Goal: Task Accomplishment & Management: Complete application form

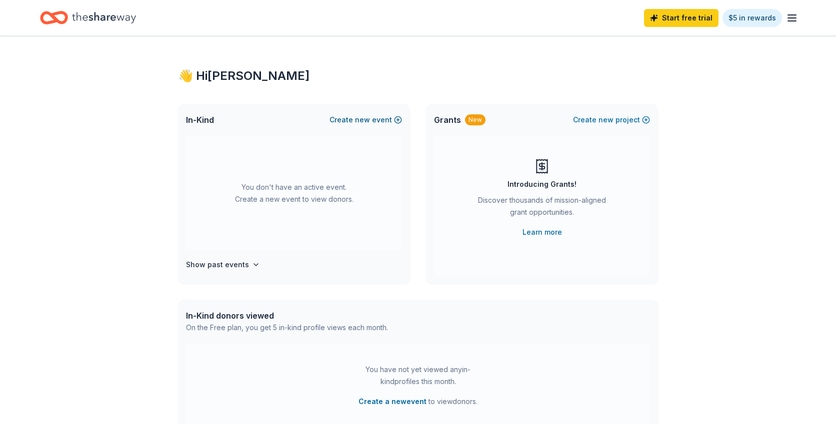
click at [352, 121] on button "Create new event" at bounding box center [365, 120] width 72 height 12
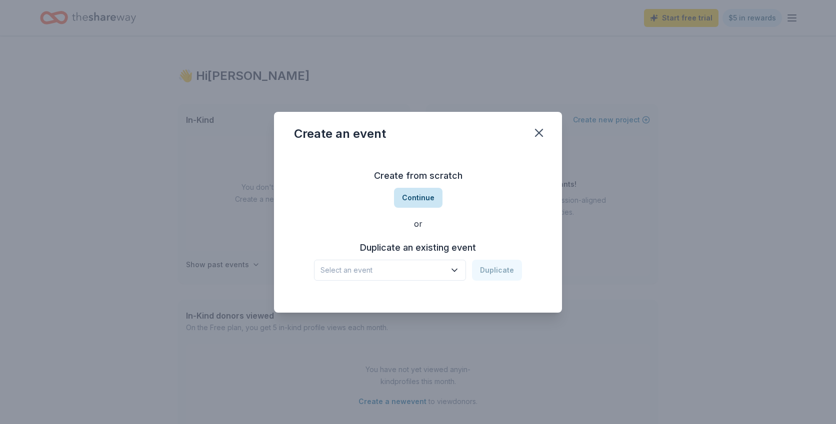
click at [412, 198] on button "Continue" at bounding box center [418, 198] width 48 height 20
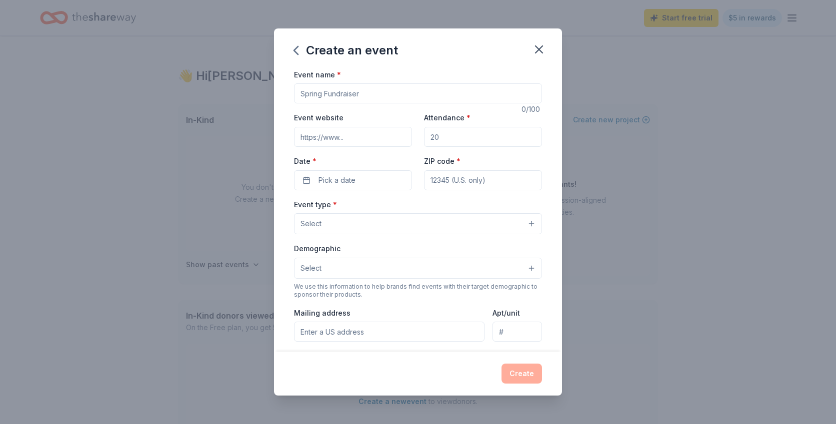
click at [333, 95] on input "Event name *" at bounding box center [418, 93] width 248 height 20
type input "After Prom"
click at [453, 134] on input "Attendance *" at bounding box center [483, 137] width 118 height 20
type input "600"
click at [352, 182] on span "Pick a date" at bounding box center [336, 180] width 37 height 12
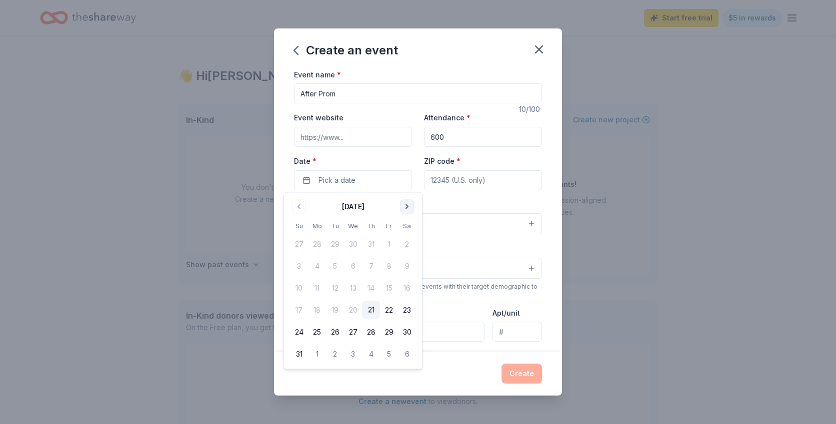
click at [403, 207] on button "Go to next month" at bounding box center [407, 207] width 14 height 14
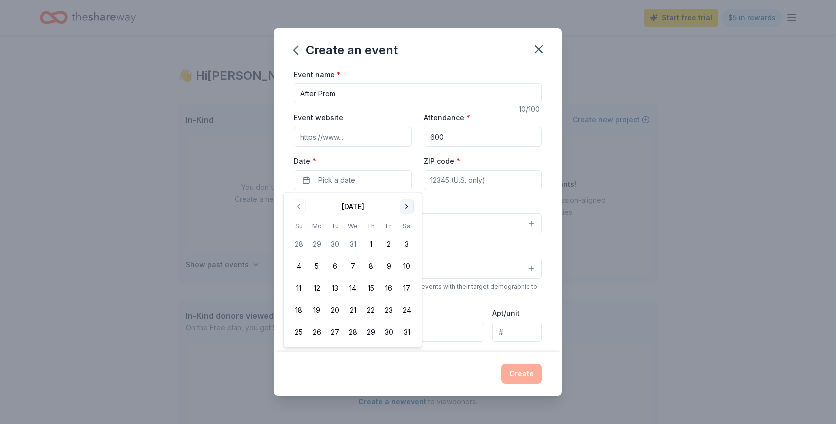
click at [403, 207] on button "Go to next month" at bounding box center [407, 207] width 14 height 14
click at [408, 309] on button "25" at bounding box center [407, 310] width 18 height 18
click at [496, 183] on input "ZIP code *" at bounding box center [483, 180] width 118 height 20
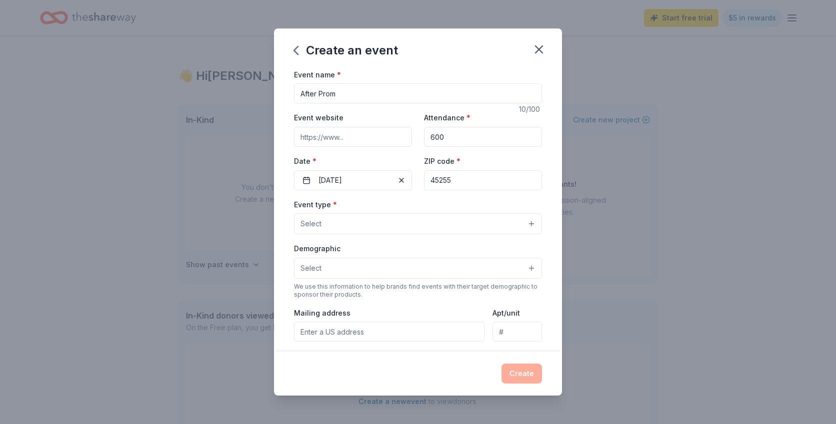
type input "45255"
click at [376, 225] on button "Select" at bounding box center [418, 223] width 248 height 21
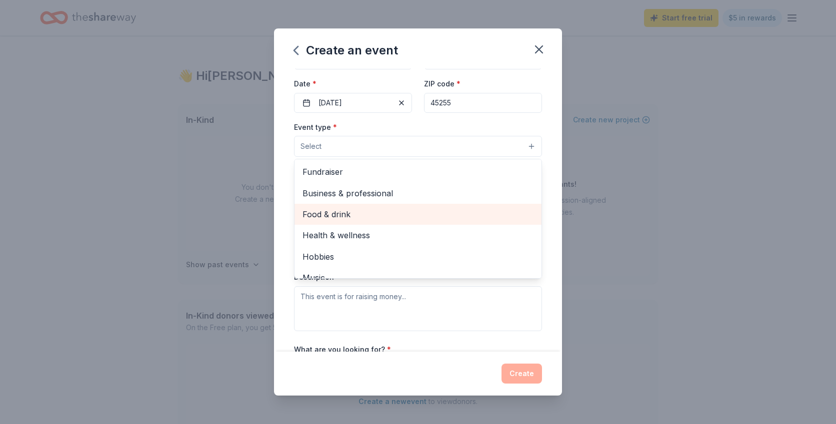
scroll to position [33, 0]
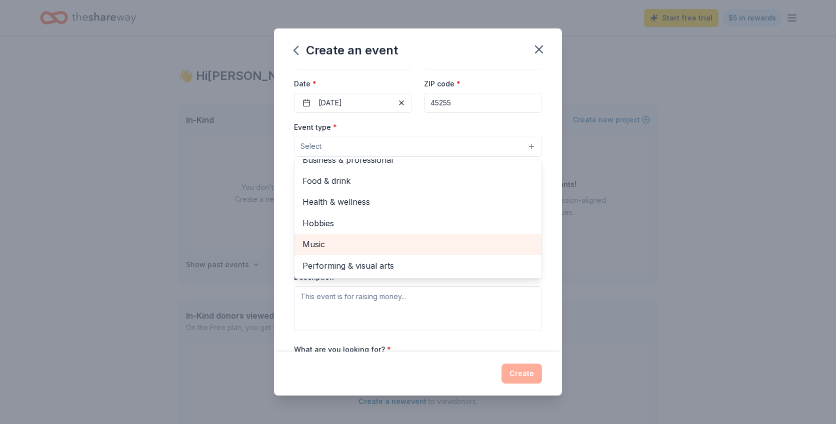
click at [354, 243] on span "Music" at bounding box center [417, 244] width 231 height 13
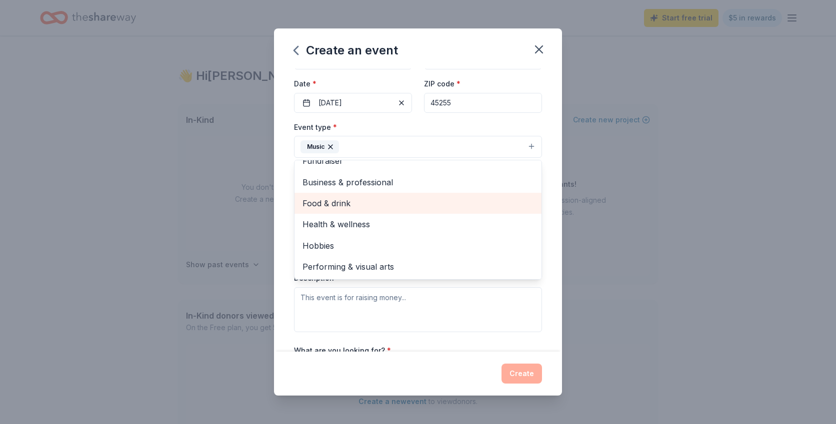
click at [338, 204] on span "Food & drink" at bounding box center [417, 203] width 231 height 13
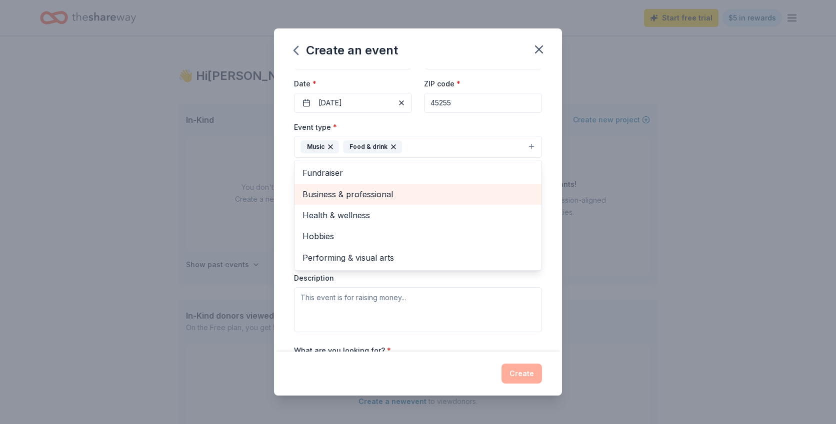
scroll to position [0, 0]
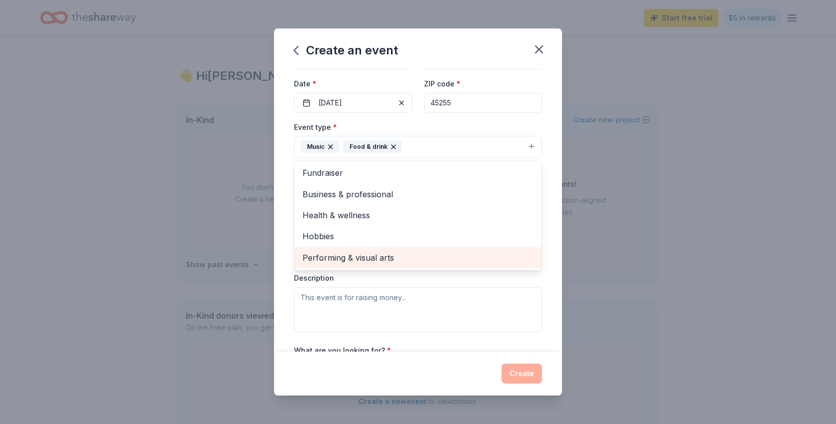
click at [344, 256] on span "Performing & visual arts" at bounding box center [417, 257] width 231 height 13
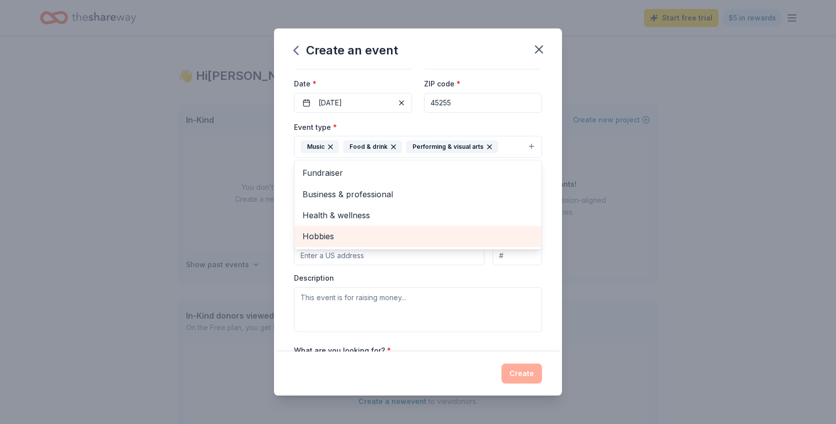
click at [328, 235] on span "Hobbies" at bounding box center [417, 236] width 231 height 13
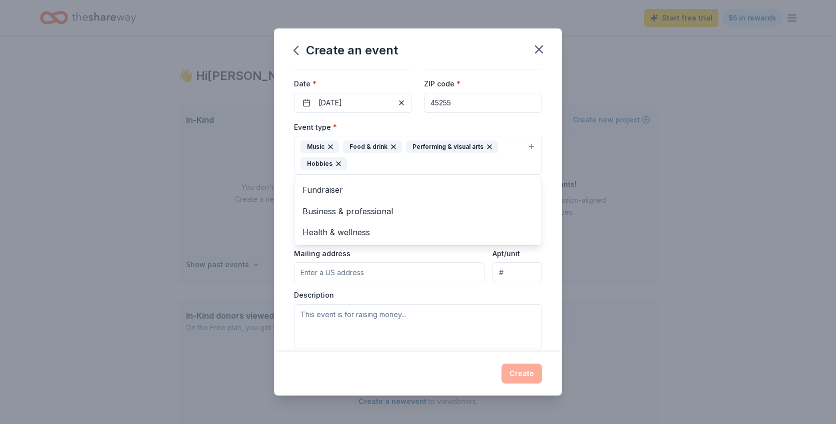
click at [284, 221] on div "Event name * After Prom 10 /100 Event website Attendance * 600 Date * [DATE] ZI…" at bounding box center [418, 209] width 288 height 283
click at [319, 209] on span "Select" at bounding box center [310, 209] width 21 height 12
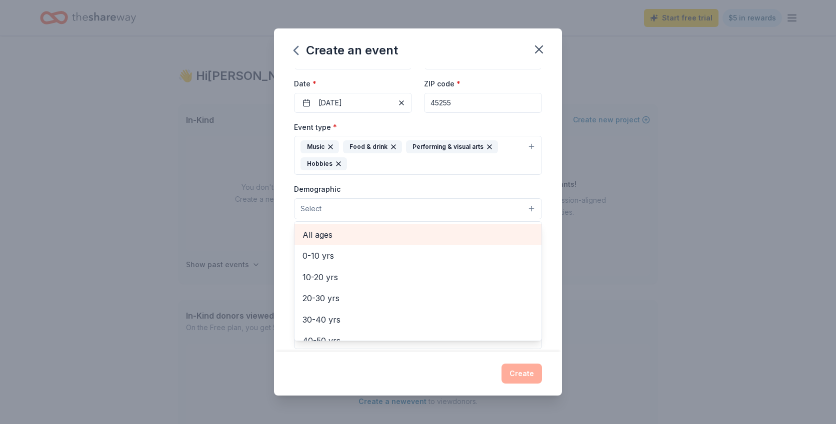
scroll to position [66, 0]
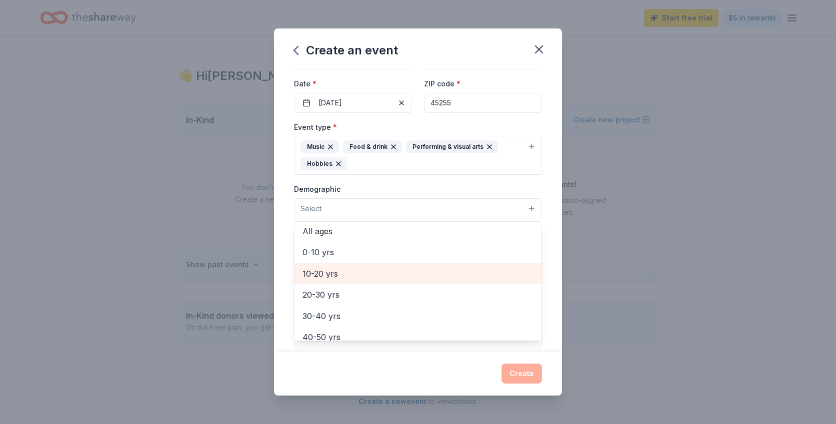
click at [329, 274] on span "10-20 yrs" at bounding box center [417, 273] width 231 height 13
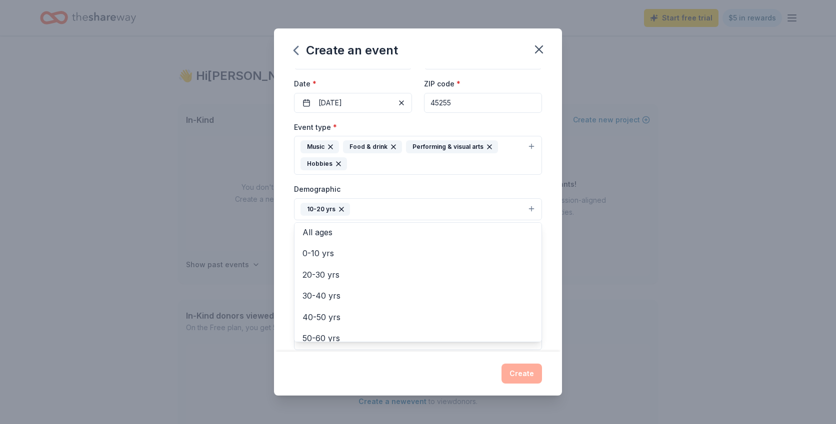
click at [286, 237] on div "Event name * After Prom 10 /100 Event website Attendance * 600 Date * [DATE] ZI…" at bounding box center [418, 209] width 288 height 283
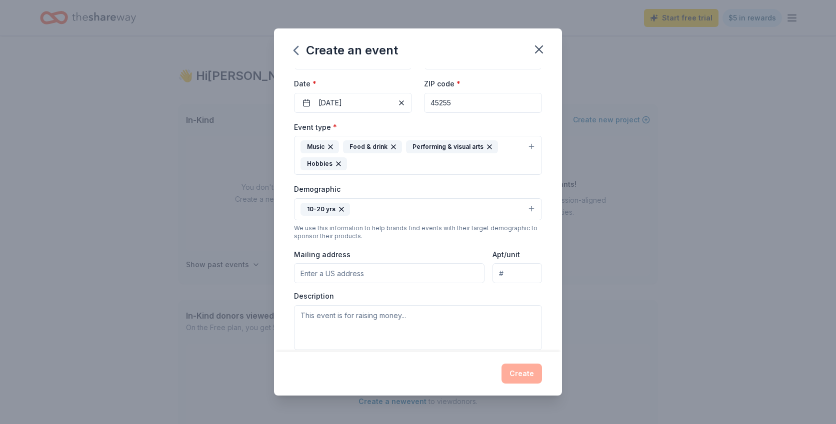
click at [335, 276] on input "Mailing address" at bounding box center [389, 273] width 190 height 20
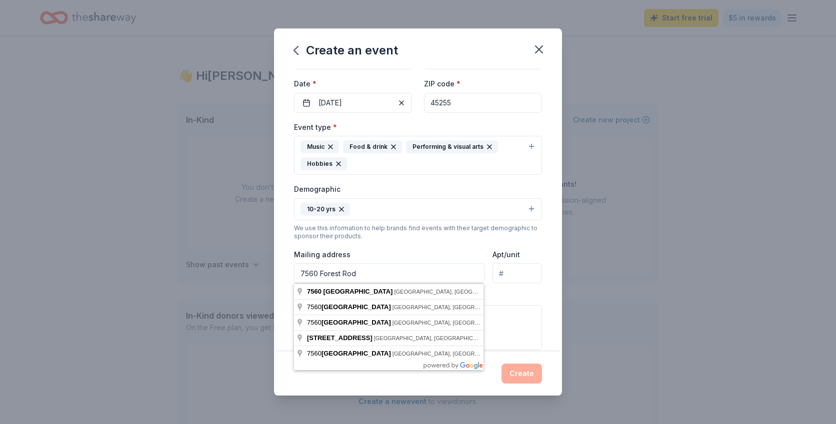
type input "7560 Forest Rod"
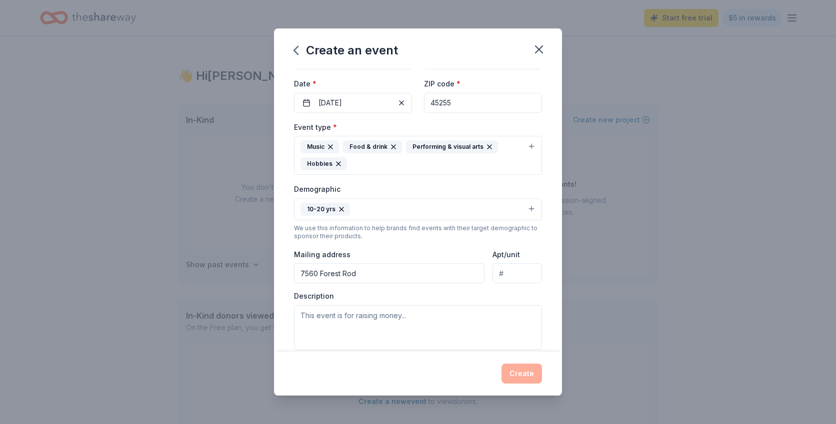
click at [466, 247] on div "Event type * Music Food & drink Performing & visual arts Hobbies Demographic 10…" at bounding box center [418, 235] width 248 height 229
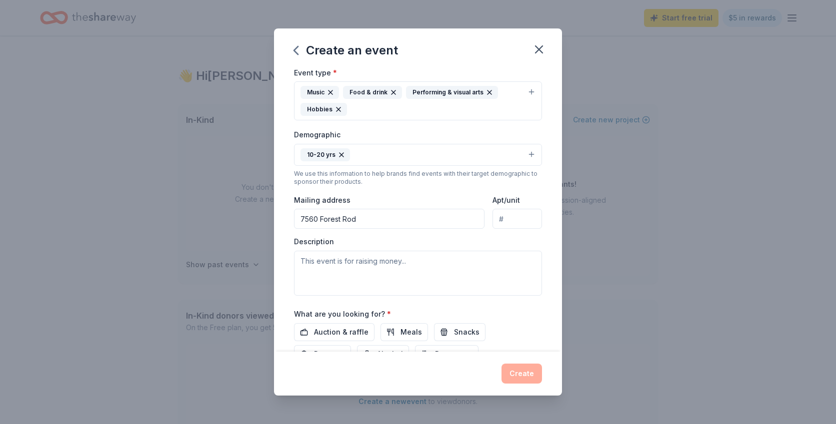
scroll to position [132, 0]
click at [341, 273] on textarea at bounding box center [418, 272] width 248 height 45
click at [361, 272] on textarea at bounding box center [418, 272] width 248 height 45
paste textarea "After Prom is not only a fun tradition but also a safe space for our juniors an…"
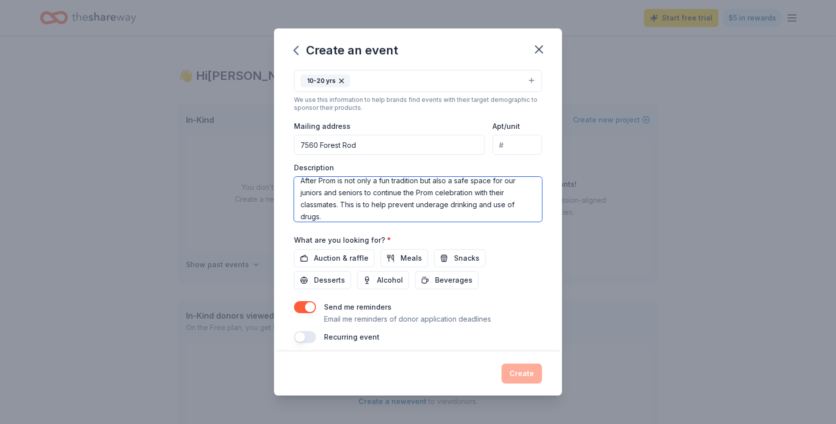
scroll to position [208, 0]
type textarea "After Prom is not only a fun tradition but also a safe space for our juniors an…"
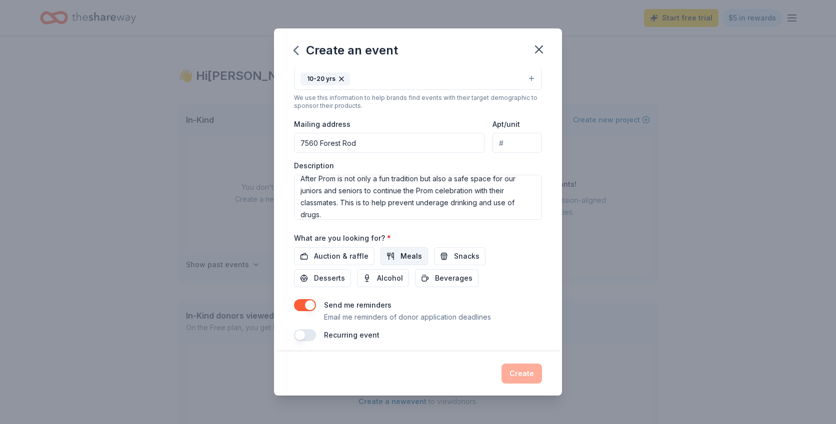
click at [401, 254] on span "Meals" at bounding box center [410, 256] width 21 height 12
click at [454, 254] on span "Snacks" at bounding box center [466, 256] width 25 height 12
click at [345, 272] on span "Desserts" at bounding box center [329, 278] width 31 height 12
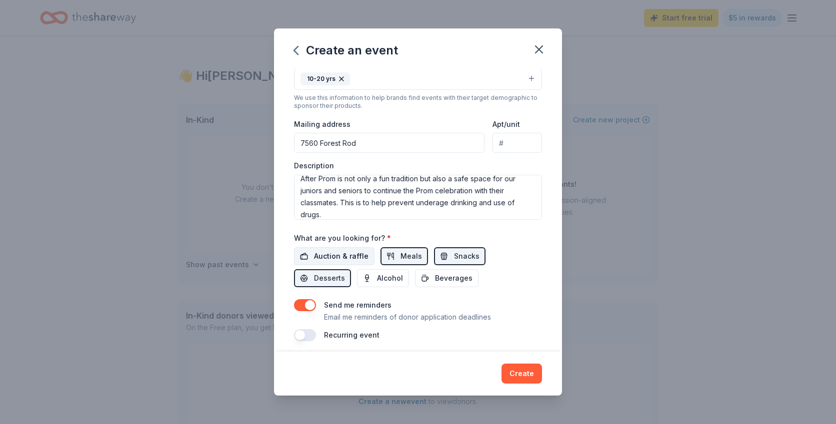
click at [339, 255] on span "Auction & raffle" at bounding box center [341, 256] width 54 height 12
click at [377, 277] on span "Alcohol" at bounding box center [390, 278] width 26 height 12
click at [435, 277] on span "Beverages" at bounding box center [453, 278] width 37 height 12
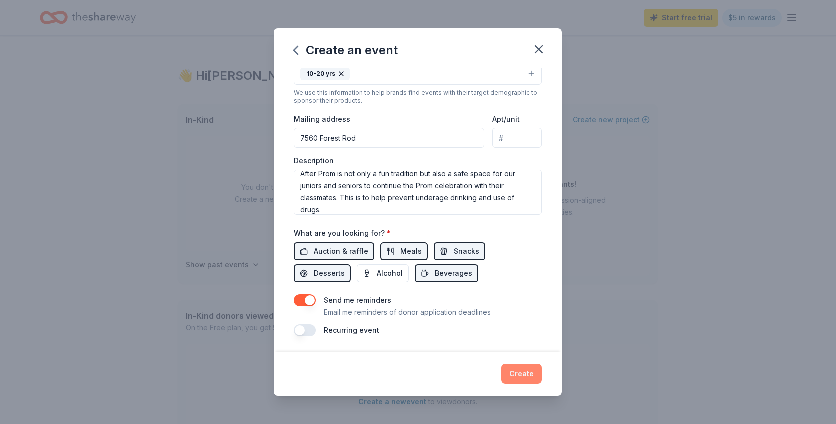
click at [516, 371] on button "Create" at bounding box center [521, 374] width 40 height 20
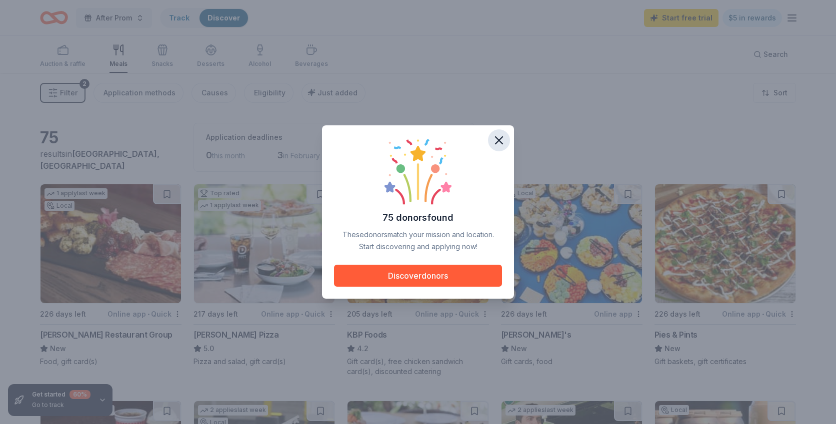
click at [497, 138] on icon "button" at bounding box center [498, 140] width 7 height 7
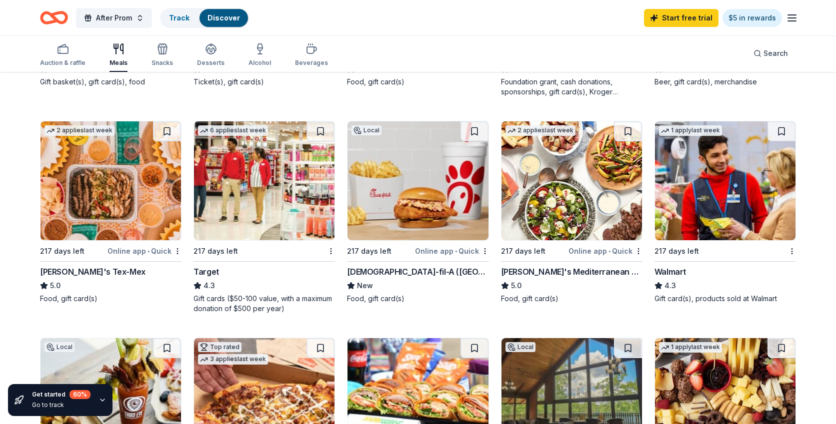
scroll to position [494, 0]
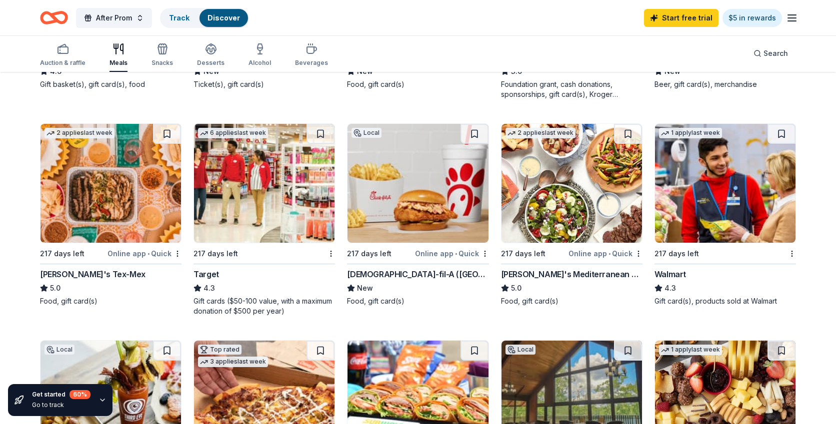
click at [252, 194] on img at bounding box center [264, 183] width 140 height 119
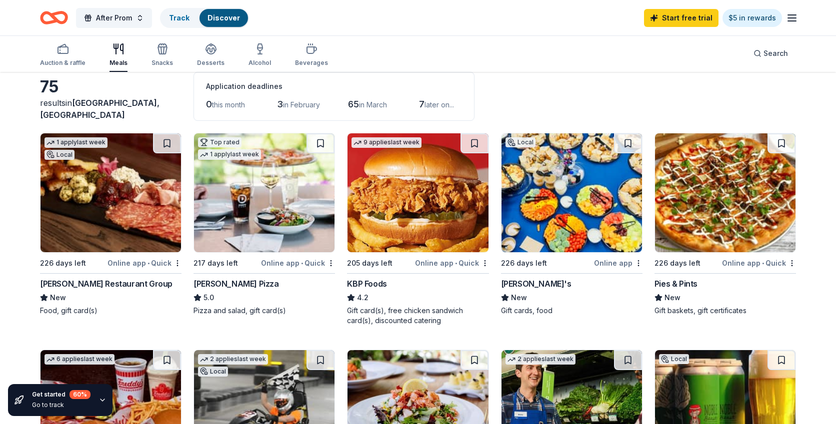
scroll to position [0, 0]
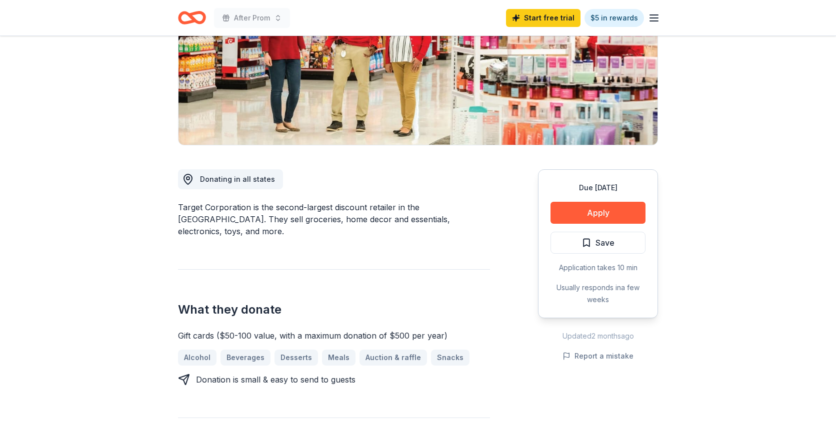
scroll to position [161, 0]
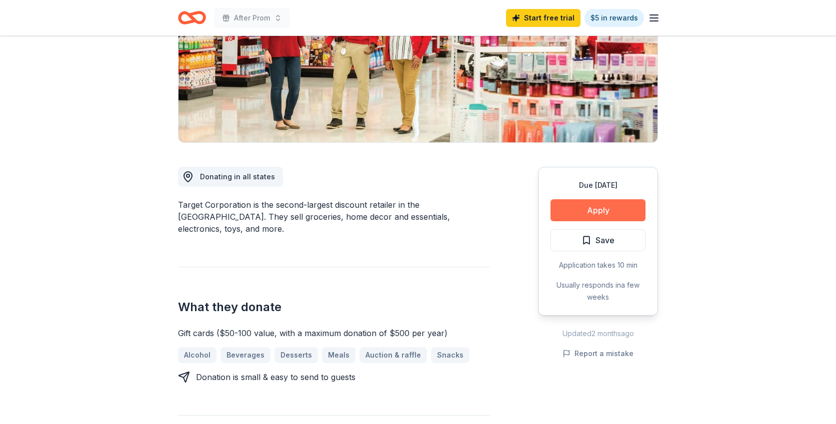
click at [581, 205] on button "Apply" at bounding box center [597, 210] width 95 height 22
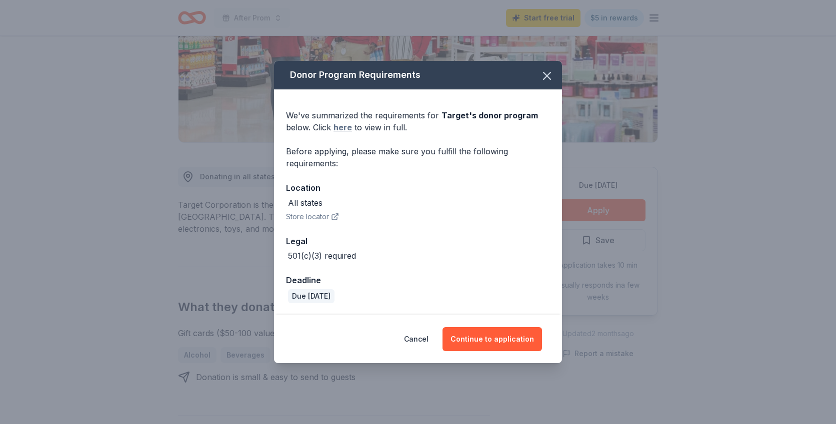
click at [343, 127] on link "here" at bounding box center [342, 127] width 18 height 12
click at [546, 68] on button "button" at bounding box center [547, 76] width 22 height 22
